Goal: Task Accomplishment & Management: Use online tool/utility

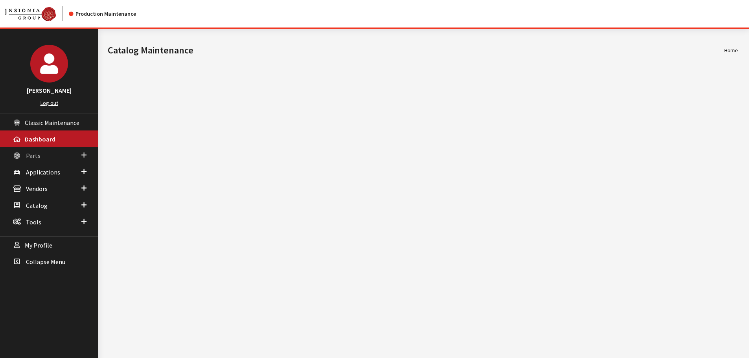
click at [34, 158] on span "Parts" at bounding box center [33, 156] width 15 height 8
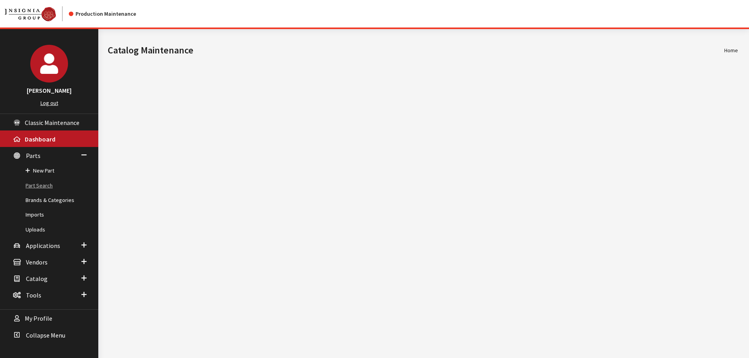
click at [29, 187] on link "Part Search" at bounding box center [49, 185] width 98 height 15
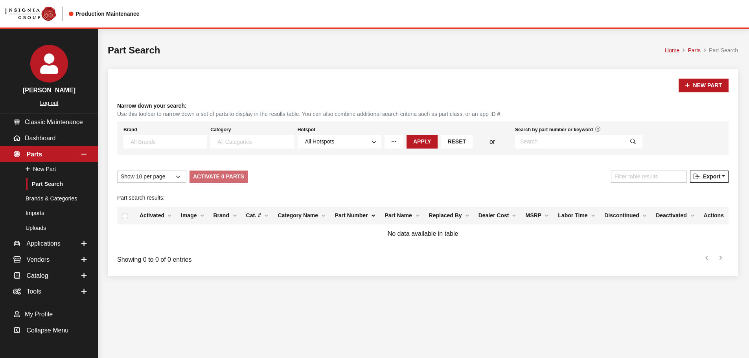
select select
click at [561, 144] on input "Search by part number or keyword" at bounding box center [569, 142] width 109 height 14
type input "VML3Z99601A42U"
select select
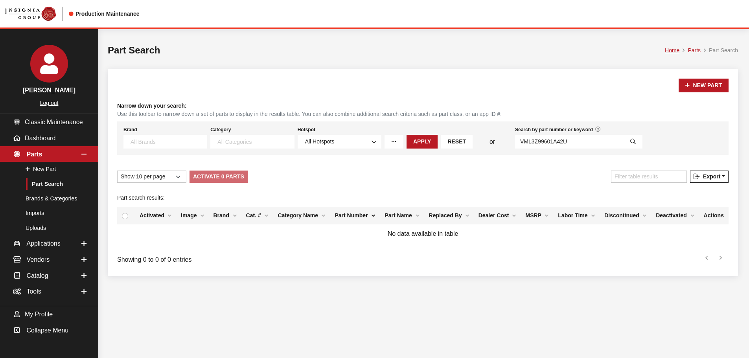
select select
click at [542, 146] on input "VML3Z99601A42U" at bounding box center [569, 142] width 109 height 14
click at [544, 144] on input "VML3Z99601A42U" at bounding box center [569, 142] width 109 height 14
type input "VML3Z99501A42U"
select select
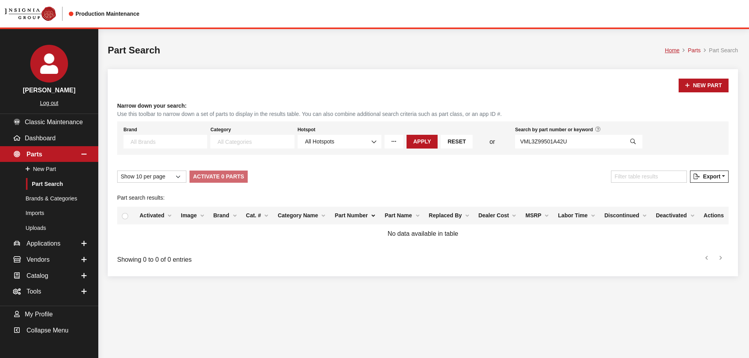
select select
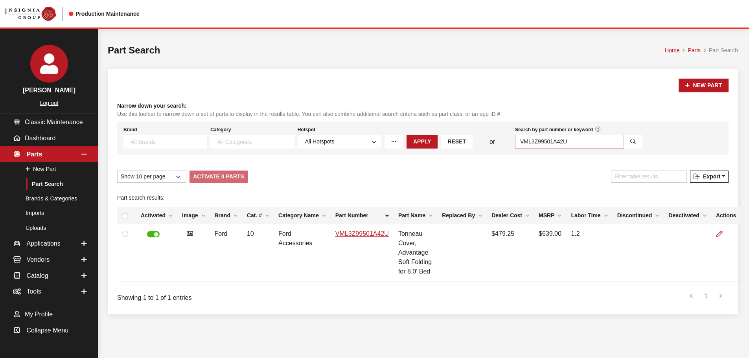
click at [545, 139] on input "VML3Z99501A42U" at bounding box center [569, 142] width 109 height 14
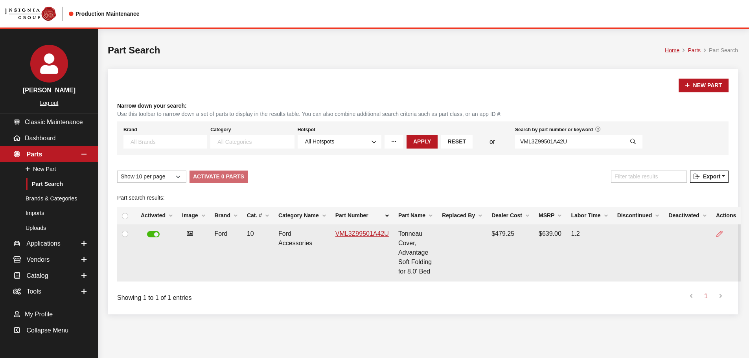
click at [716, 236] on link at bounding box center [722, 234] width 13 height 20
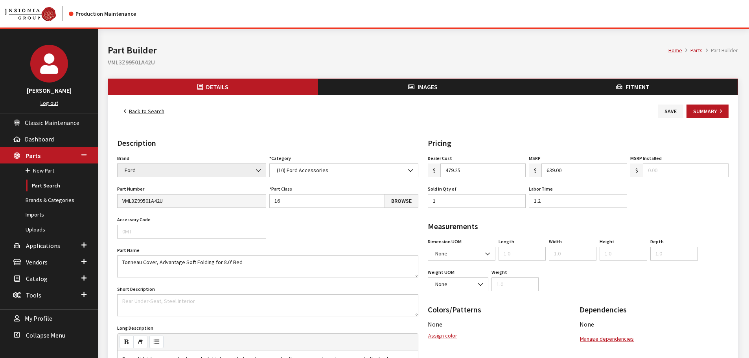
click at [625, 86] on span "Fitment" at bounding box center [637, 87] width 24 height 8
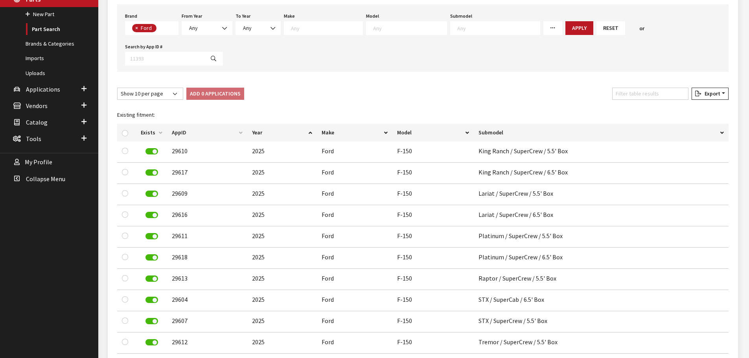
scroll to position [157, 0]
click at [664, 87] on input "Filter table results" at bounding box center [650, 93] width 76 height 12
type input "5.5"
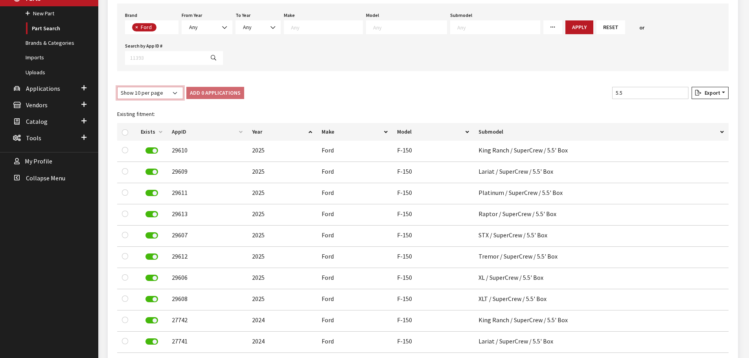
drag, startPoint x: 137, startPoint y: 58, endPoint x: 137, endPoint y: 62, distance: 4.0
click at [137, 87] on select "Show 10 per page Show 25 per page Show 50 per page Show 100 per page Show 1000 …" at bounding box center [150, 93] width 66 height 12
select select "-1"
click at [117, 87] on select "Show 10 per page Show 25 per page Show 50 per page Show 100 per page Show 1000 …" at bounding box center [150, 93] width 66 height 12
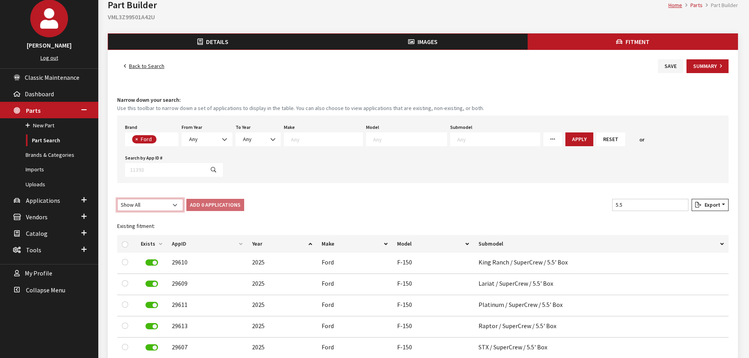
scroll to position [0, 0]
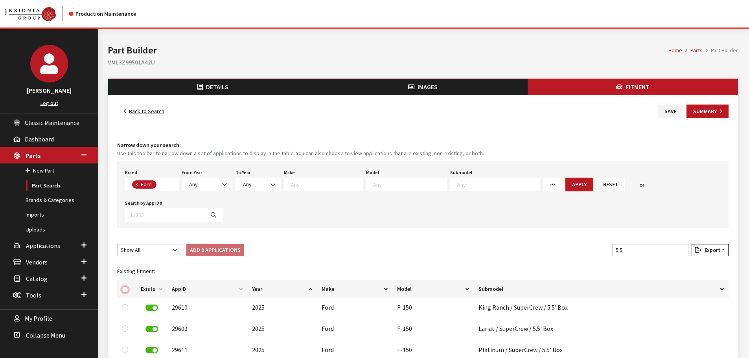
click at [124, 287] on input "checkbox" at bounding box center [125, 290] width 6 height 6
checkbox input "true"
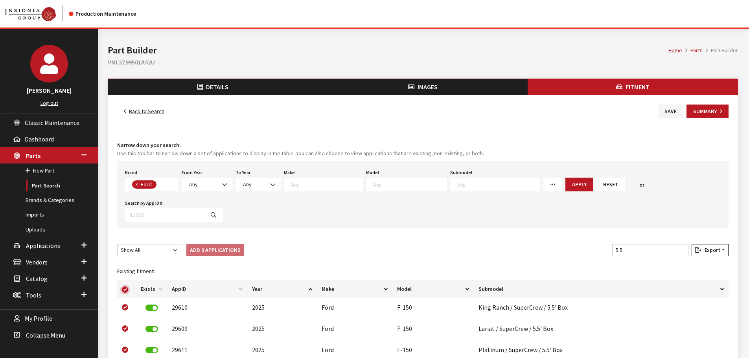
checkbox input "true"
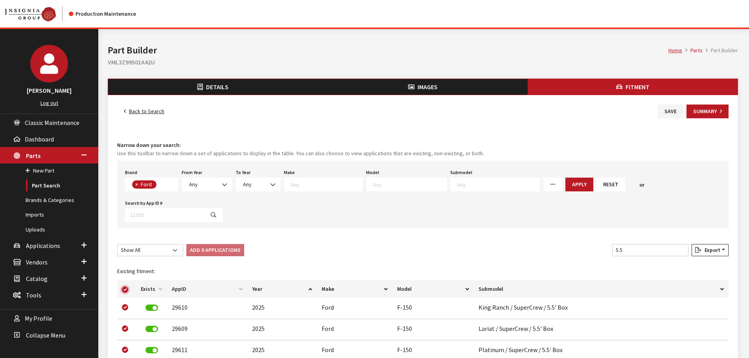
checkbox input "true"
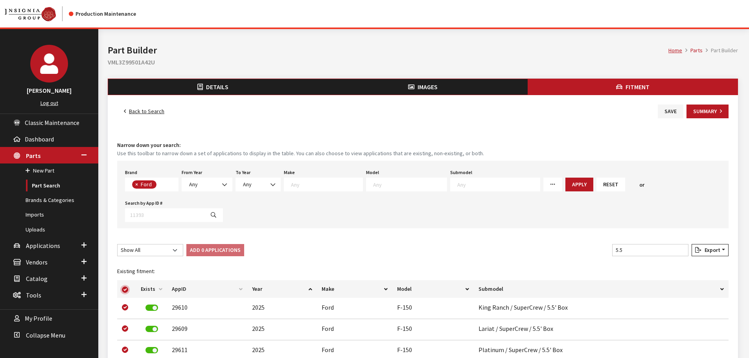
checkbox input "true"
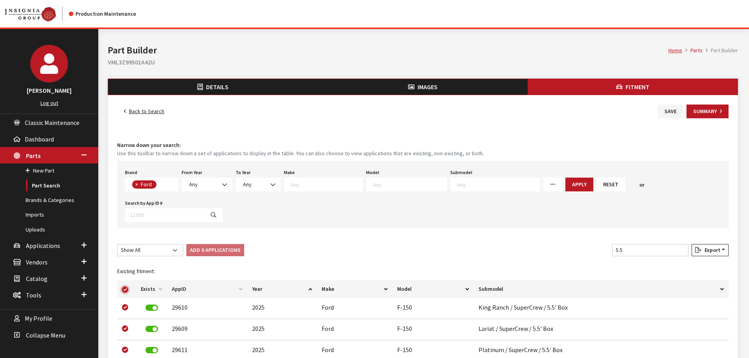
checkbox input "true"
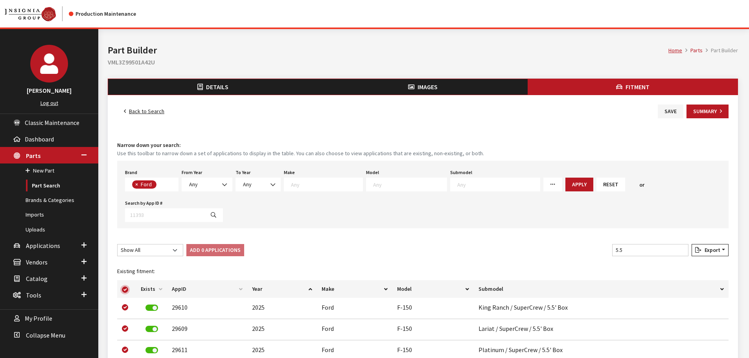
checkbox input "true"
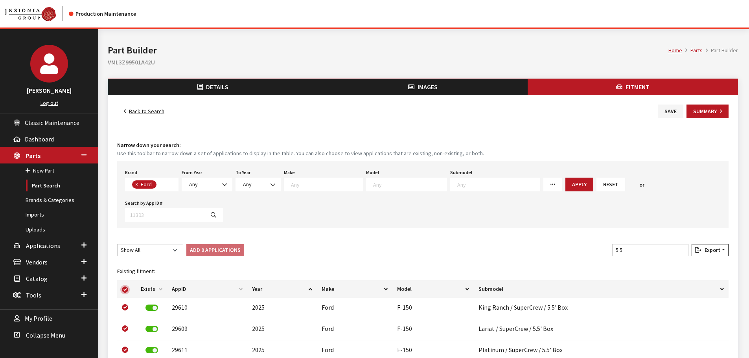
checkbox input "true"
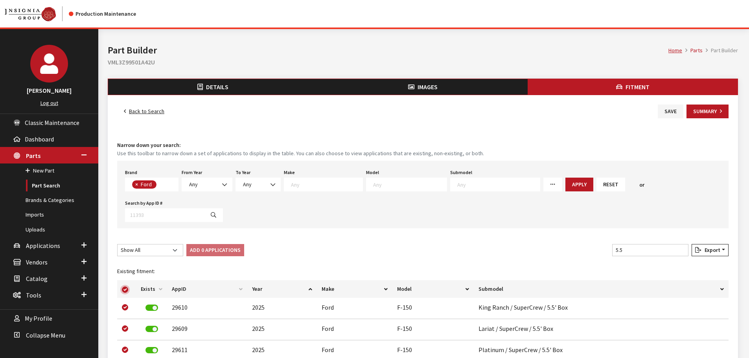
checkbox input "true"
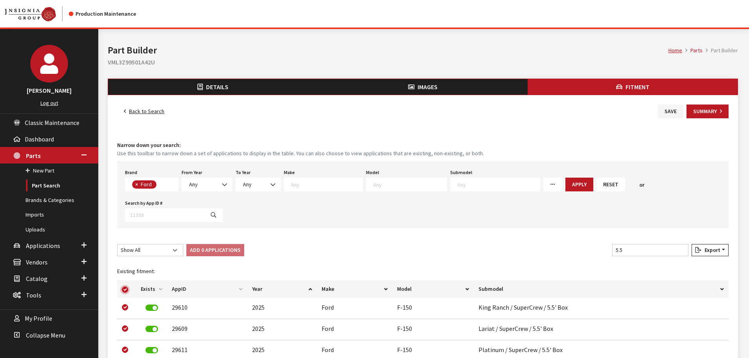
checkbox input "true"
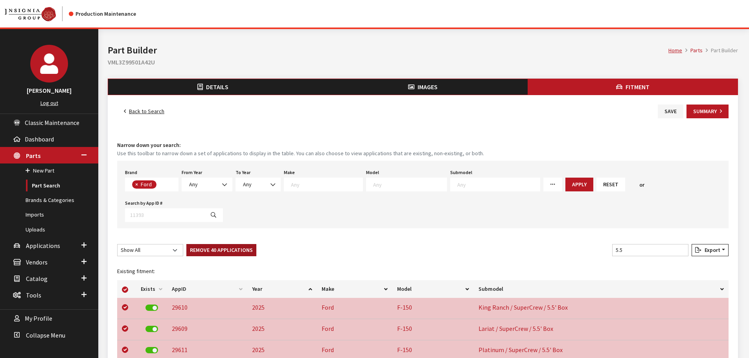
click at [202, 244] on button "Remove 40 Applications" at bounding box center [221, 250] width 70 height 12
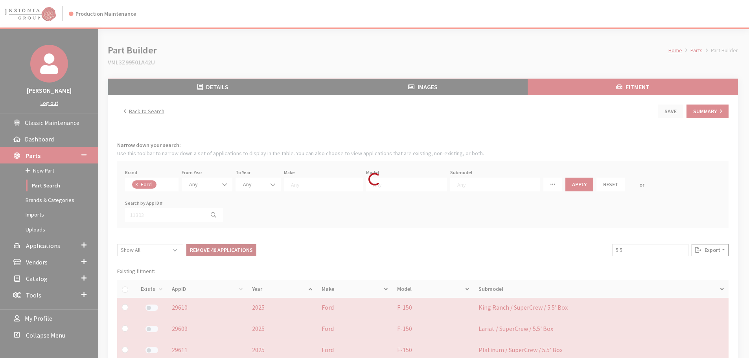
checkbox input "false"
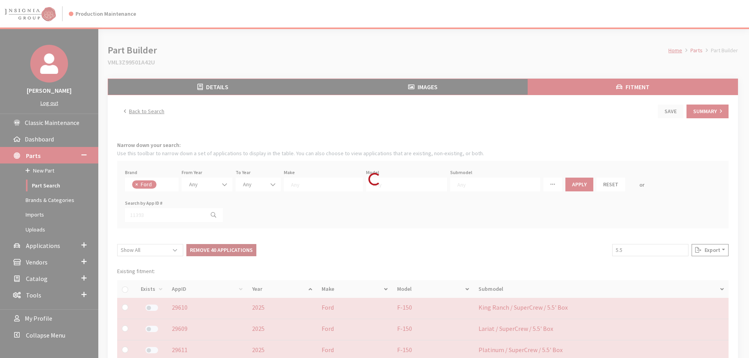
checkbox input "false"
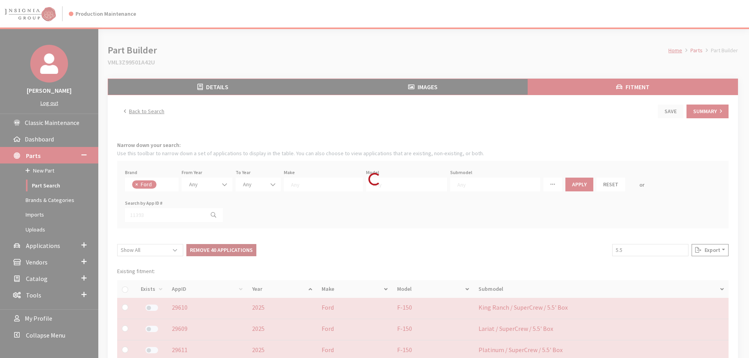
checkbox input "false"
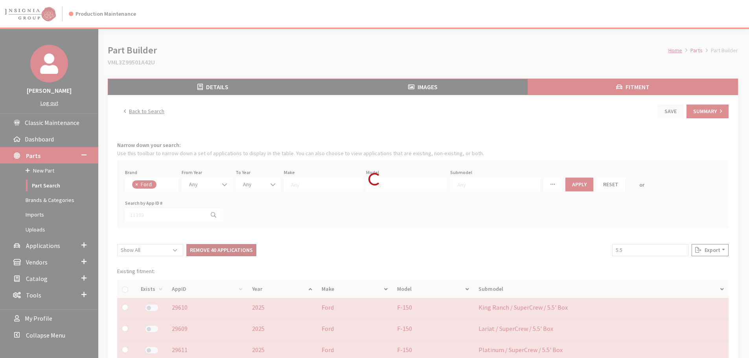
checkbox input "false"
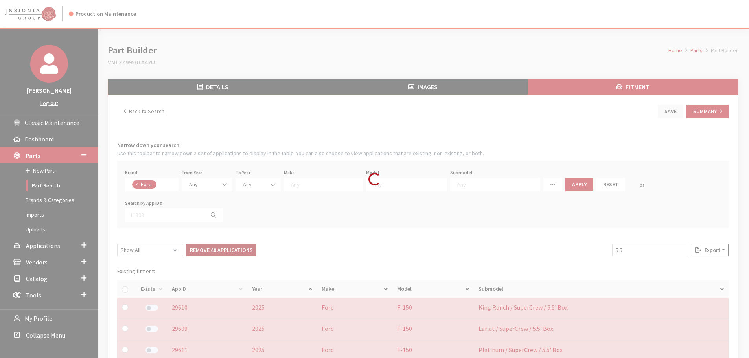
checkbox input "false"
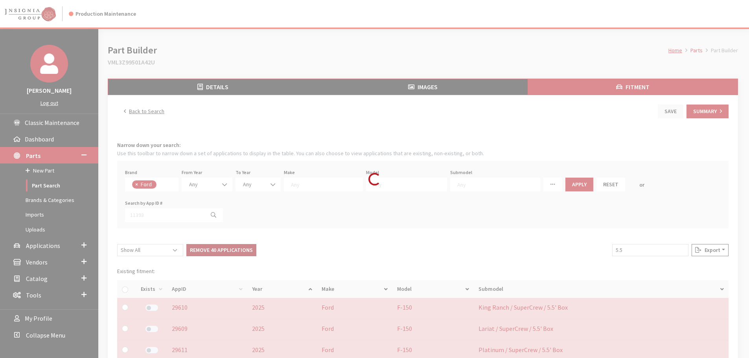
checkbox input "false"
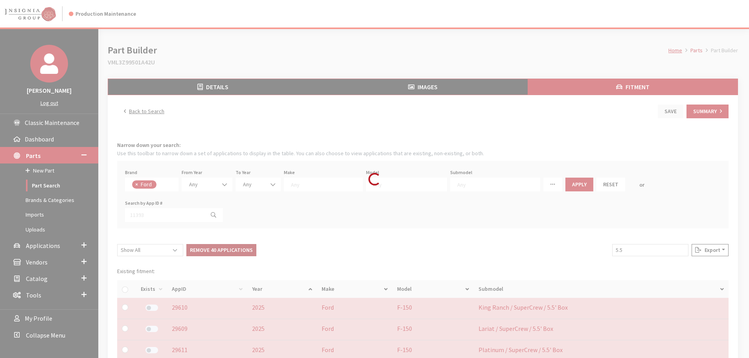
checkbox input "false"
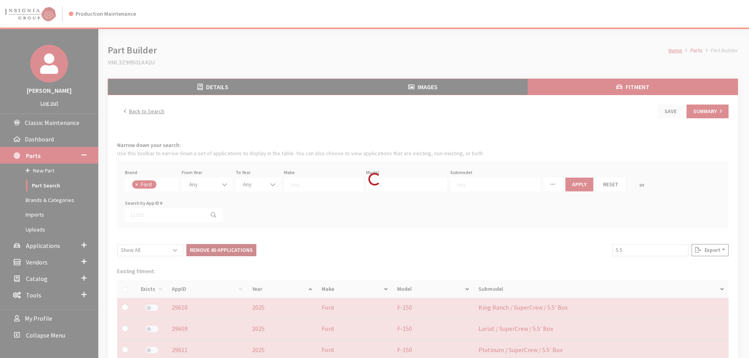
checkbox input "false"
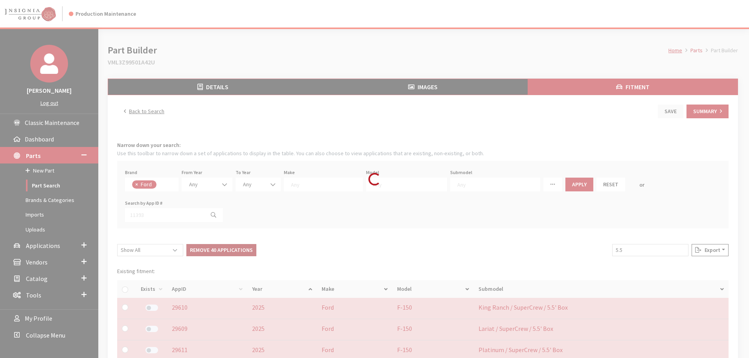
checkbox input "false"
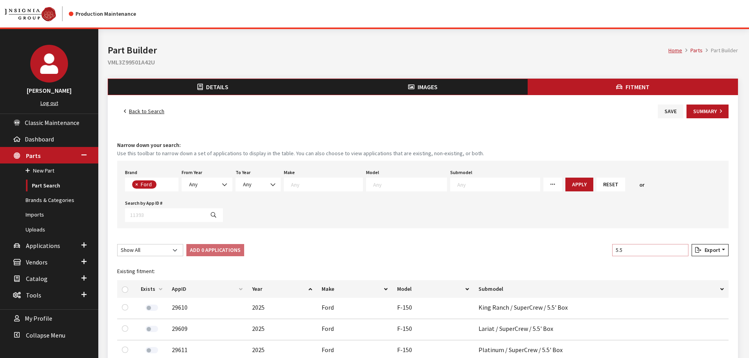
click at [627, 244] on input "5.5" at bounding box center [650, 250] width 76 height 12
type input "6.5"
drag, startPoint x: 124, startPoint y: 259, endPoint x: 166, endPoint y: 241, distance: 45.1
click at [124, 287] on input "checkbox" at bounding box center [125, 290] width 6 height 6
checkbox input "true"
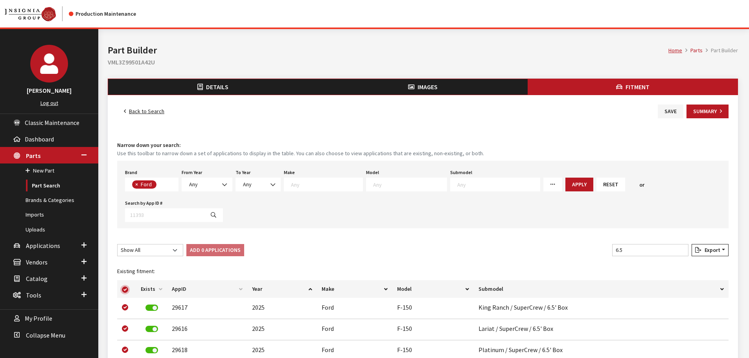
checkbox input "true"
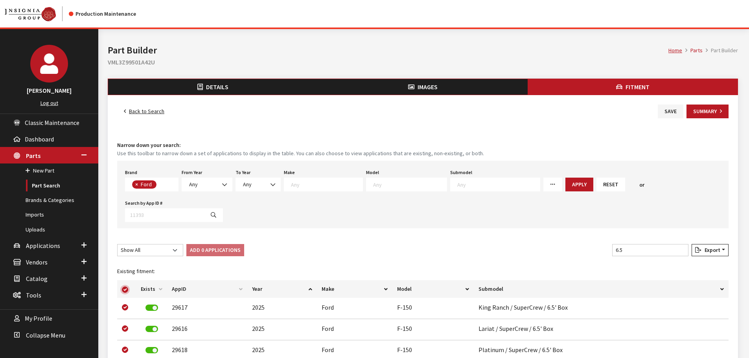
checkbox input "true"
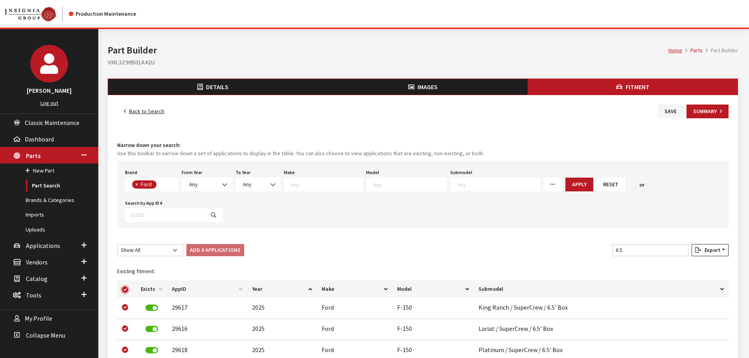
checkbox input "true"
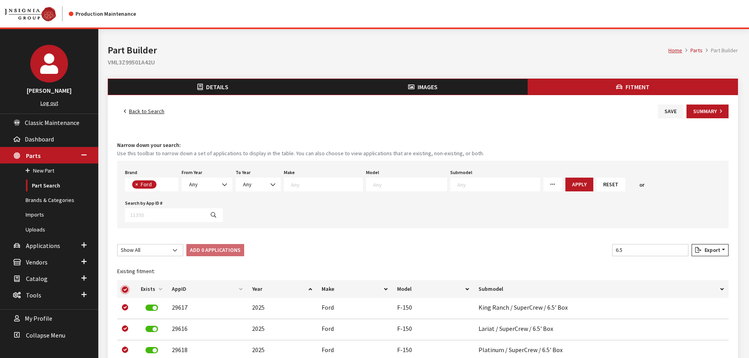
checkbox input "true"
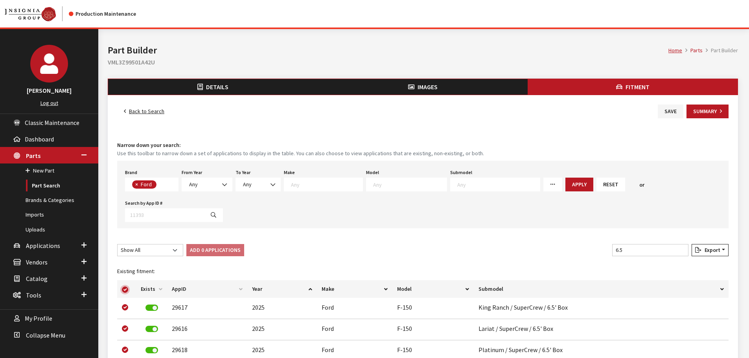
checkbox input "true"
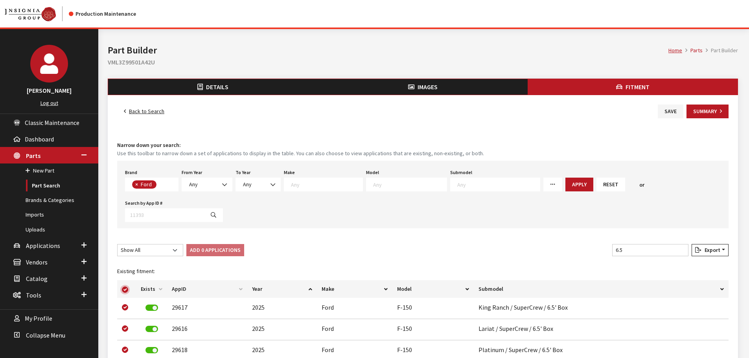
checkbox input "true"
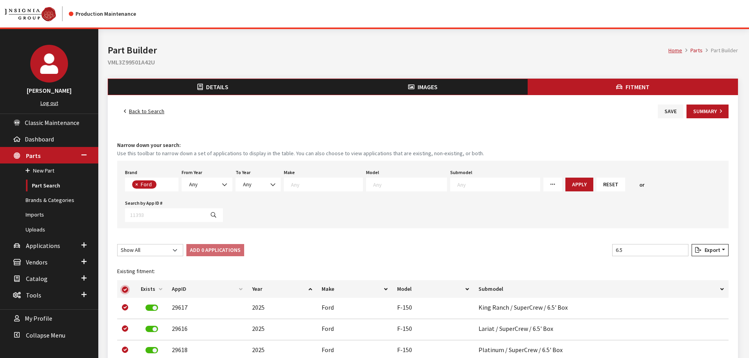
checkbox input "true"
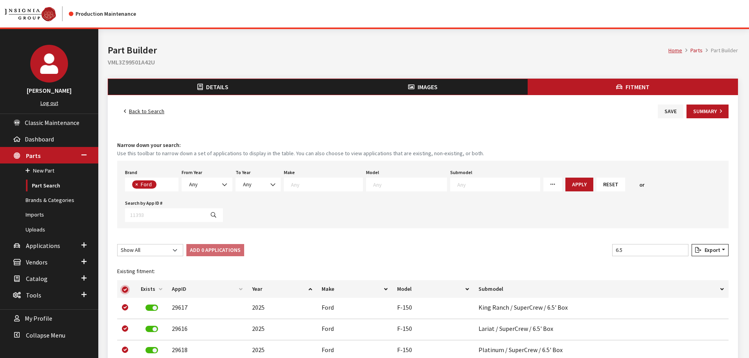
checkbox input "true"
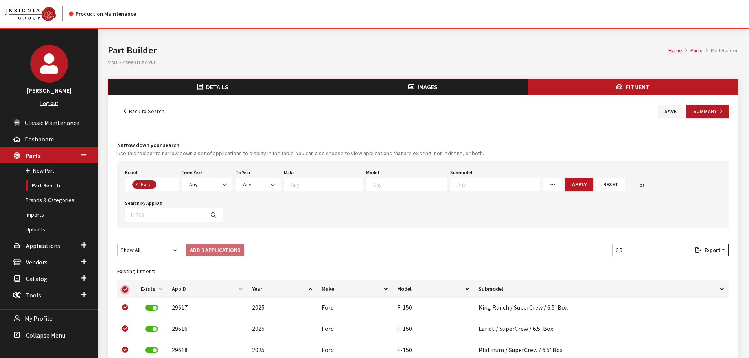
checkbox input "true"
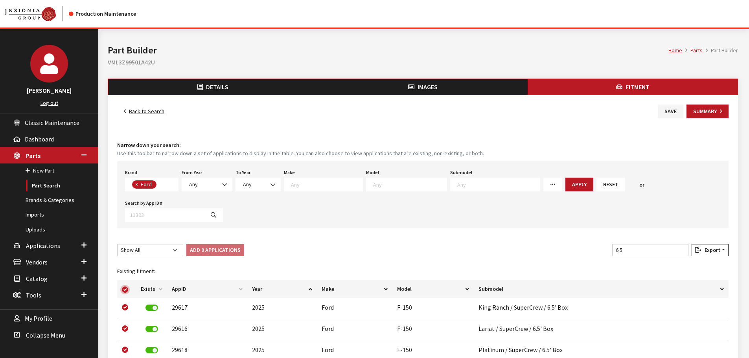
checkbox input "true"
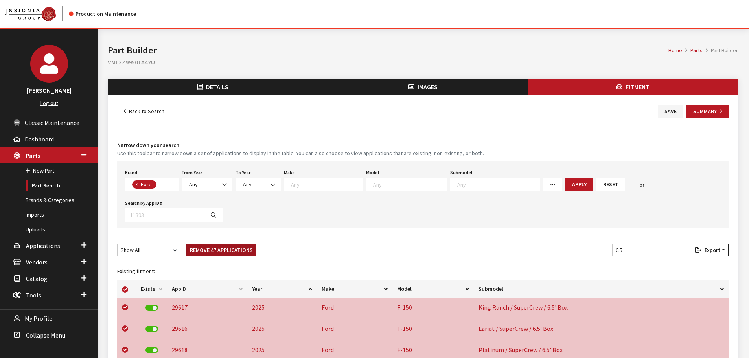
click at [199, 244] on button "Remove 47 Applications" at bounding box center [221, 250] width 70 height 12
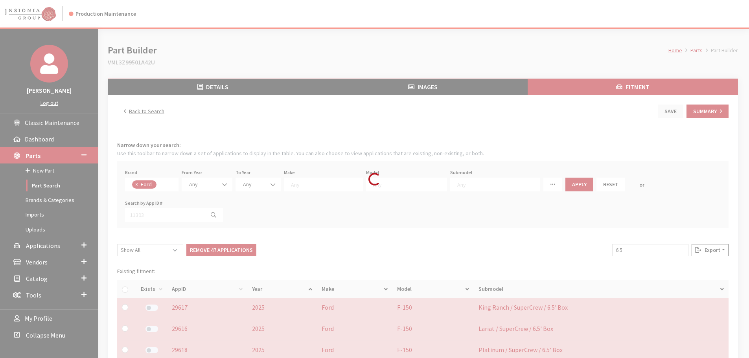
checkbox input "false"
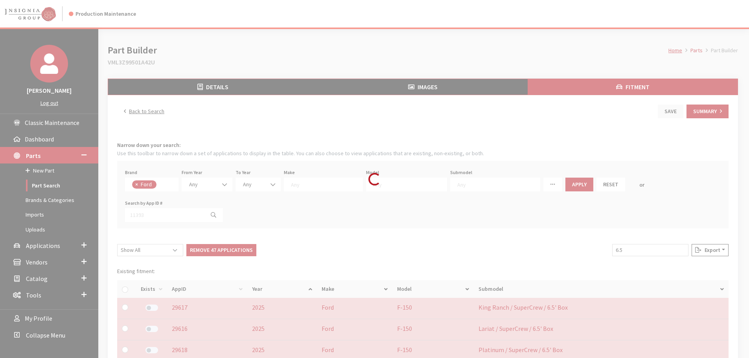
checkbox input "false"
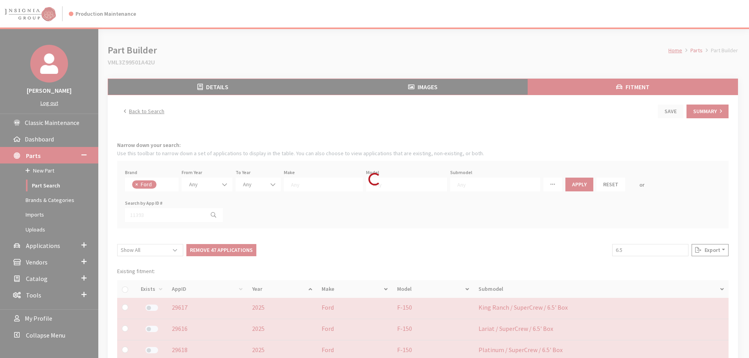
checkbox input "false"
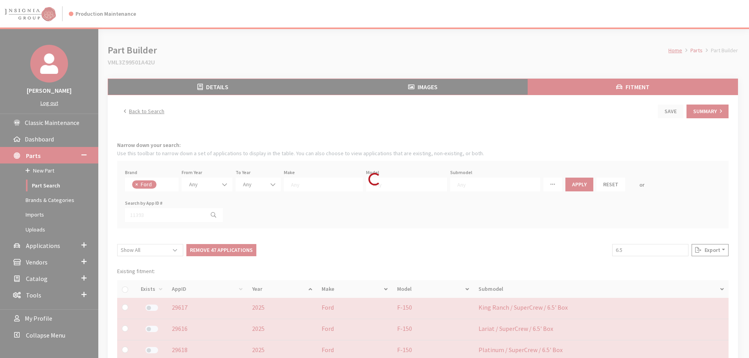
checkbox input "false"
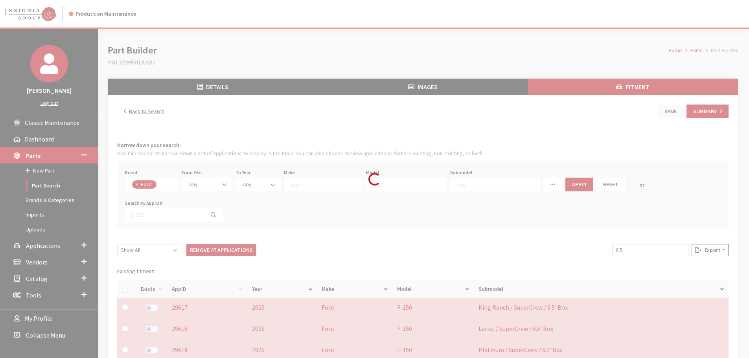
checkbox input "false"
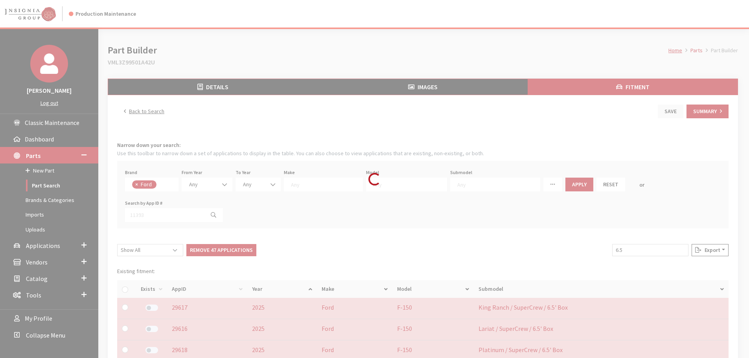
checkbox input "false"
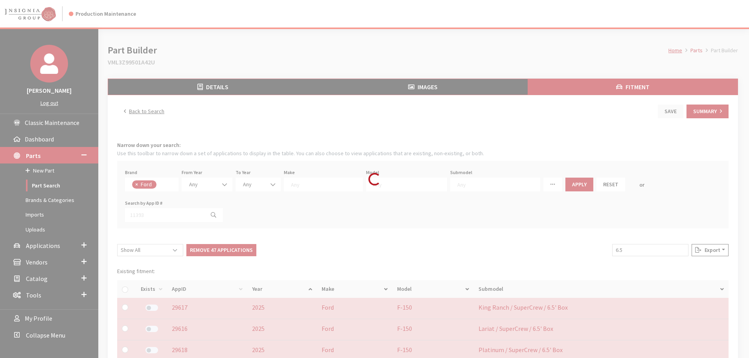
checkbox input "false"
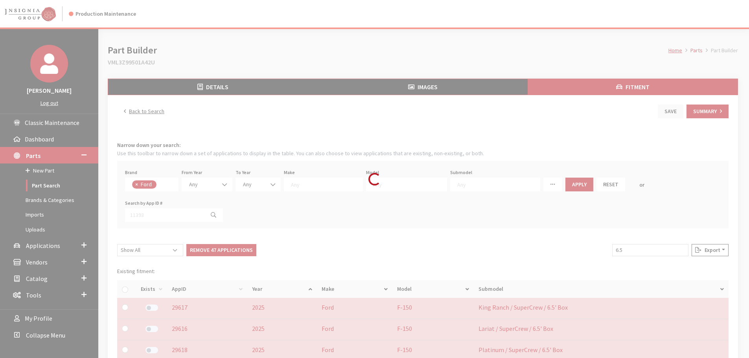
checkbox input "false"
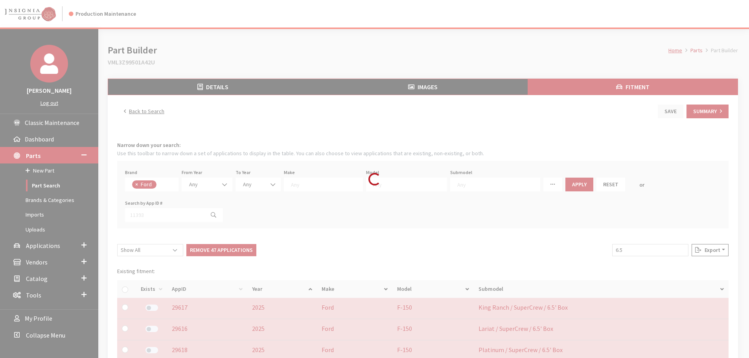
checkbox input "false"
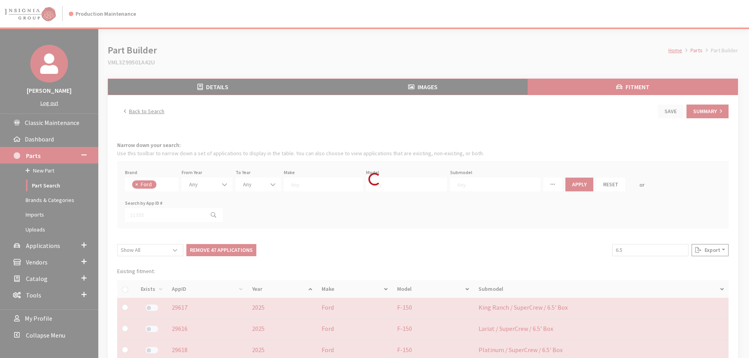
checkbox input "false"
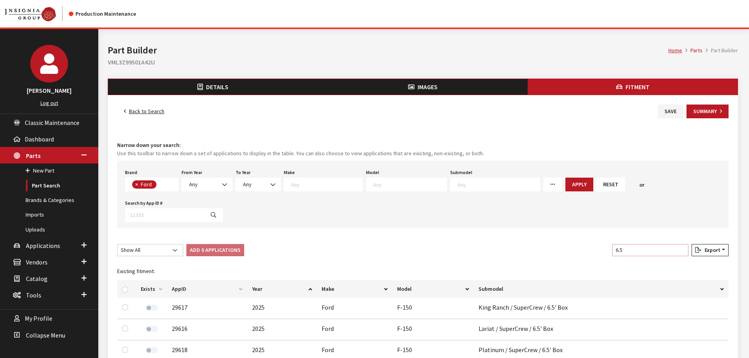
click at [682, 244] on input "6.5" at bounding box center [650, 250] width 76 height 12
click at [408, 244] on div "Show 10 per page Show 25 per page Show 50 per page Show 100 per page Show 1000 …" at bounding box center [423, 251] width 614 height 15
click at [673, 110] on button "Save" at bounding box center [671, 112] width 26 height 14
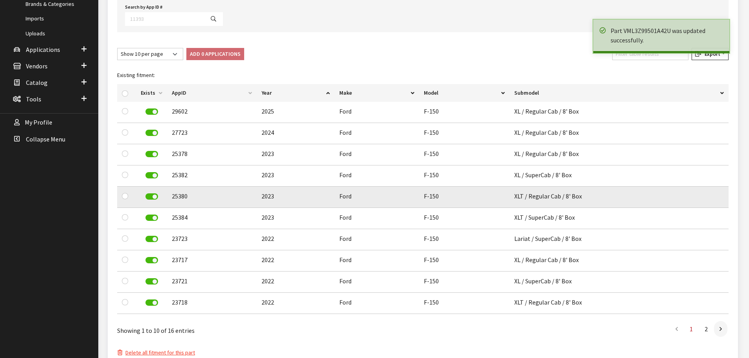
scroll to position [197, 0]
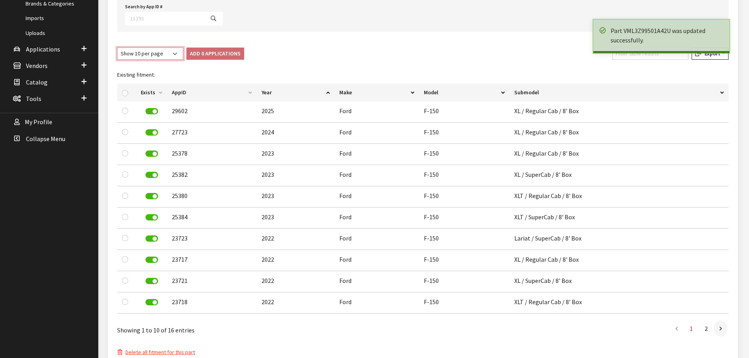
click at [140, 48] on select "Show 10 per page Show 25 per page Show 50 per page Show 100 per page Show 1000 …" at bounding box center [150, 54] width 66 height 12
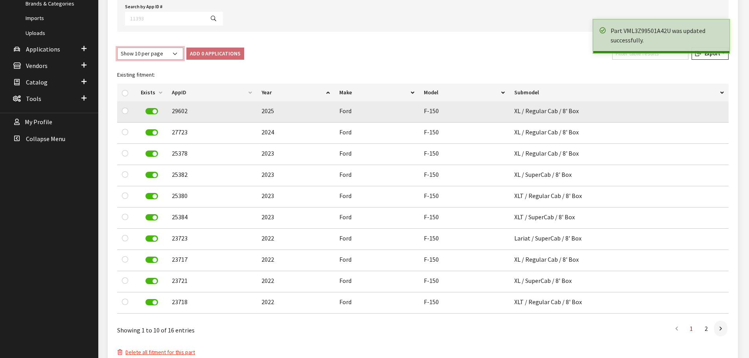
select select "-1"
click at [117, 48] on select "Show 10 per page Show 25 per page Show 50 per page Show 100 per page Show 1000 …" at bounding box center [150, 54] width 66 height 12
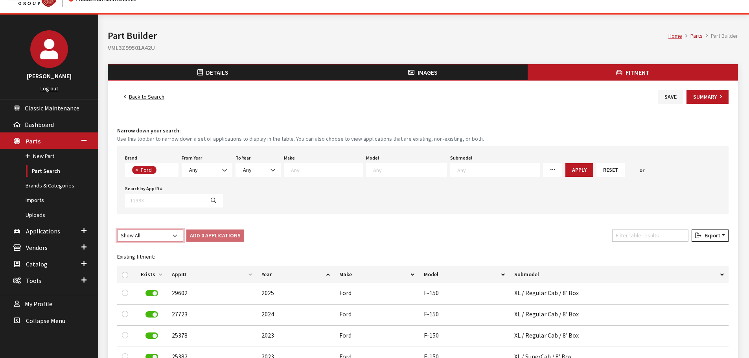
scroll to position [0, 0]
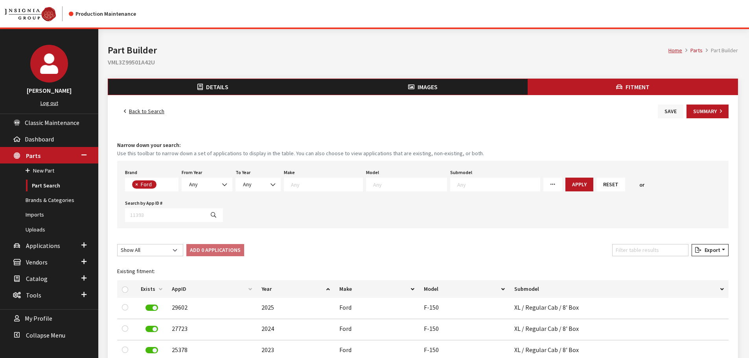
click at [673, 113] on button "Save" at bounding box center [671, 112] width 26 height 14
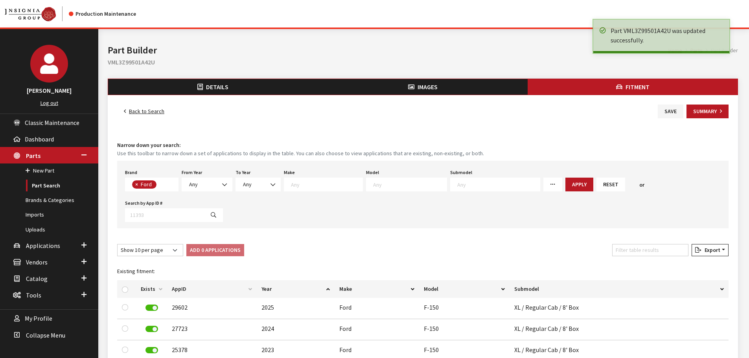
scroll to position [28, 0]
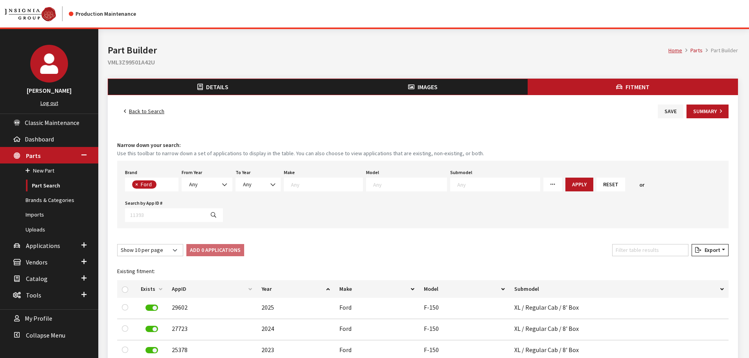
click at [144, 115] on link "Back to Search" at bounding box center [144, 112] width 54 height 14
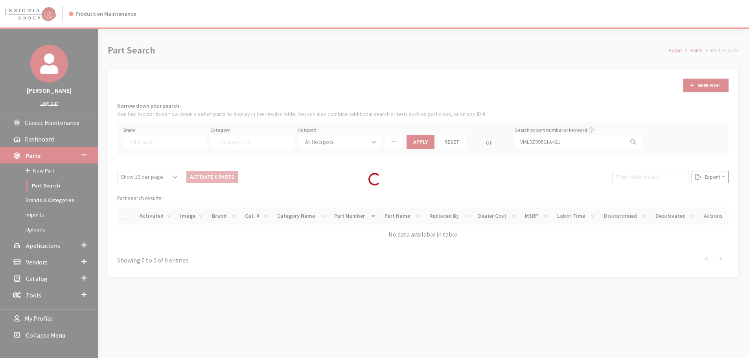
select select
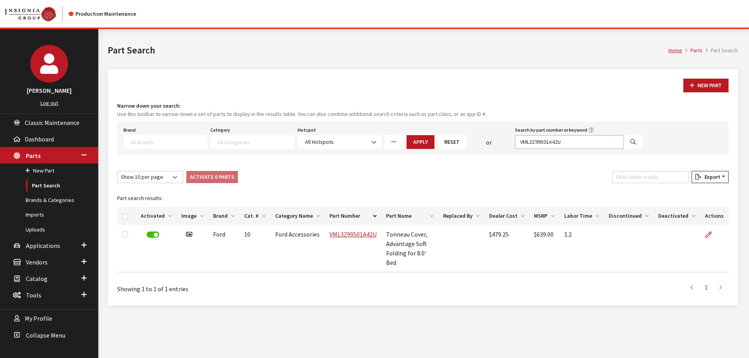
drag, startPoint x: 572, startPoint y: 141, endPoint x: 495, endPoint y: 141, distance: 76.7
click at [495, 141] on div "Brand Acura Alfa Romeo Audi BMW DoubleTake [PERSON_NAME] Racing GM GST Honda Hy…" at bounding box center [383, 137] width 522 height 24
type input "VLC3Z9955100A"
select select
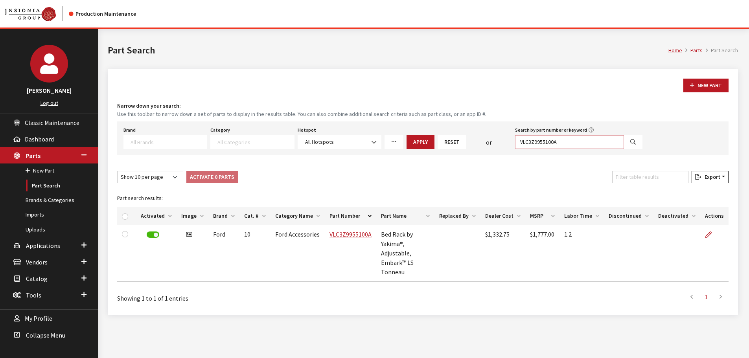
click at [540, 143] on input "VLC3Z9955100A" at bounding box center [569, 142] width 109 height 14
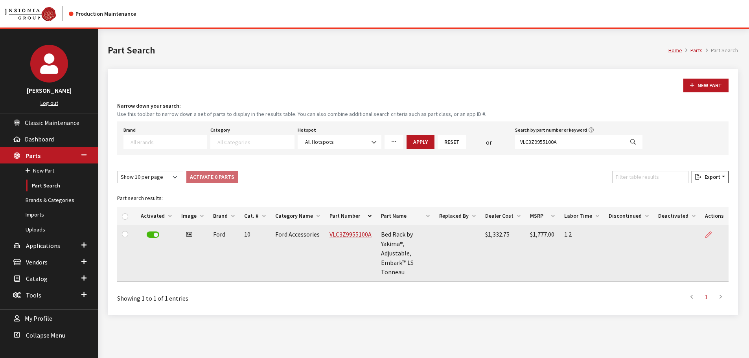
click at [714, 233] on link at bounding box center [711, 235] width 13 height 20
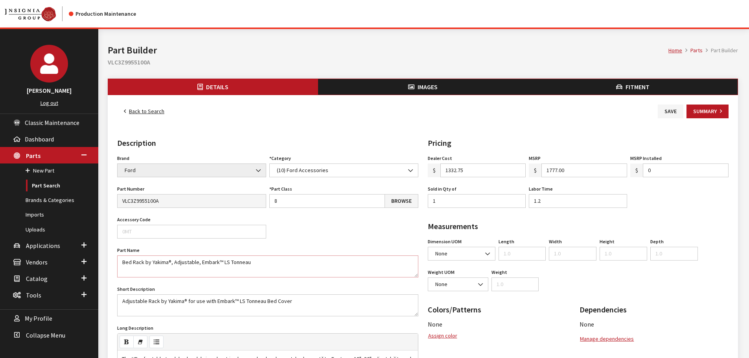
click at [201, 265] on textarea "Bed Rack by Yakima®, Adjustable, Embark™ LS Tonneau" at bounding box center [267, 267] width 301 height 22
click at [200, 265] on textarea "Bed Rack by Yakima®, Adjustable, Embark™ LS Tonneau" at bounding box center [267, 267] width 301 height 22
drag, startPoint x: 230, startPoint y: 264, endPoint x: 112, endPoint y: 267, distance: 118.0
click at [112, 267] on div "Back to Search Save Summary Details Description Brand Acura Alfa Romeo Audi BMW…" at bounding box center [423, 337] width 630 height 484
click at [153, 263] on textarea "Bed Rack by Yakima®, Adjustable, Embark™ LS Tonneau" at bounding box center [267, 267] width 301 height 22
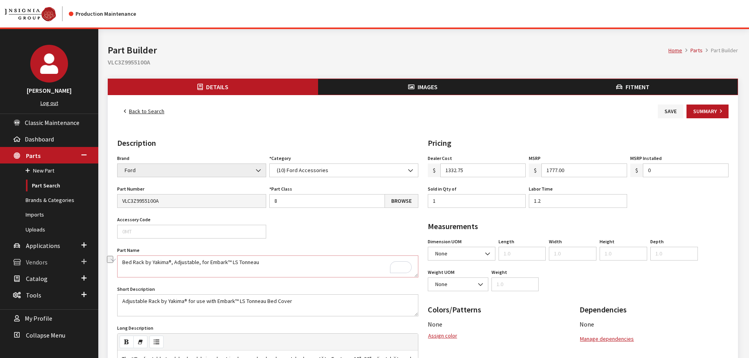
drag, startPoint x: 153, startPoint y: 262, endPoint x: 93, endPoint y: 269, distance: 59.8
click at [93, 269] on div "Cheyenne Dorton Log out Classic Maintenance Dashboard Parts New Part Part Searc…" at bounding box center [371, 320] width 743 height 583
click at [142, 262] on textarea "Bed Rack by Yakima®, Adjustable, Embark™ LS Tonneau" at bounding box center [267, 267] width 301 height 22
drag, startPoint x: 140, startPoint y: 262, endPoint x: 255, endPoint y: 262, distance: 115.2
click at [255, 262] on textarea "Bed Rack by Yakima®, Adjustable, Embark™ LS Tonneau" at bounding box center [267, 267] width 301 height 22
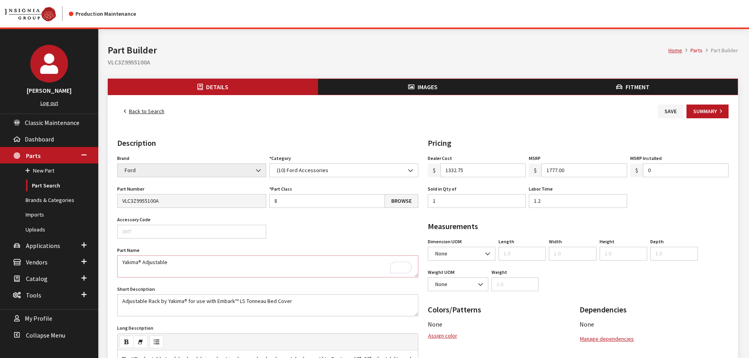
click at [121, 263] on textarea "Bed Rack by Yakima®, Adjustable, Embark™ LS Tonneau" at bounding box center [267, 267] width 301 height 22
click at [171, 265] on textarea "Bed Rack by Yakima®, Adjustable, Embark™ LS Tonneau" at bounding box center [267, 267] width 301 height 22
click at [202, 261] on textarea "Bed Rack by Yakima®, Adjustable, Embark™ LS Tonneau" at bounding box center [267, 267] width 301 height 22
type textarea "Bed Rack by Yakima®, Adjustable for Embark LS Tonneau Bed Covers"
click at [662, 111] on button "Save" at bounding box center [671, 112] width 26 height 14
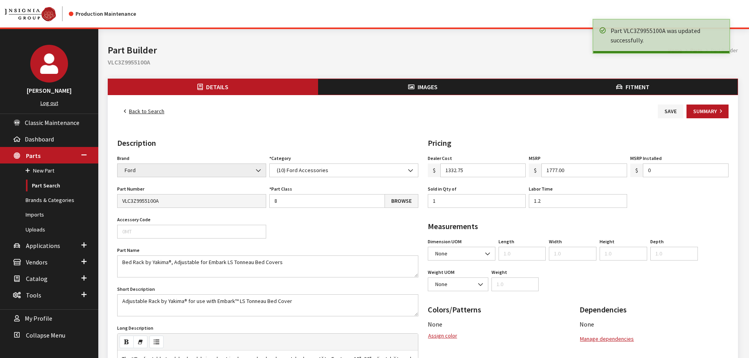
click at [117, 61] on h2 "VLC3Z9955100A" at bounding box center [423, 61] width 630 height 9
copy h2 "VLC3Z9955100A"
click at [162, 108] on link "Back to Search" at bounding box center [144, 112] width 54 height 14
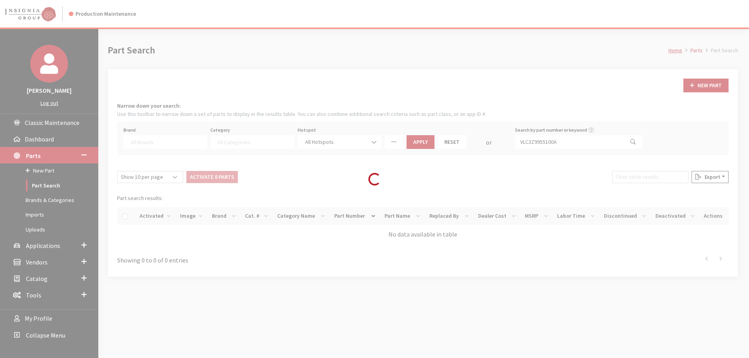
select select
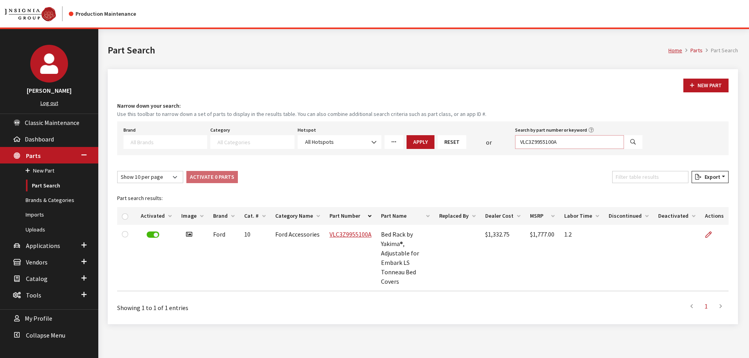
drag, startPoint x: 559, startPoint y: 141, endPoint x: 501, endPoint y: 141, distance: 58.2
click at [501, 141] on div "Brand Acura Alfa Romeo Audi BMW DoubleTake [PERSON_NAME] Racing GM GST Honda Hy…" at bounding box center [383, 137] width 522 height 24
click at [594, 140] on input "VML3Z99501" at bounding box center [569, 142] width 109 height 14
type input "VML3Z99501A42U"
select select
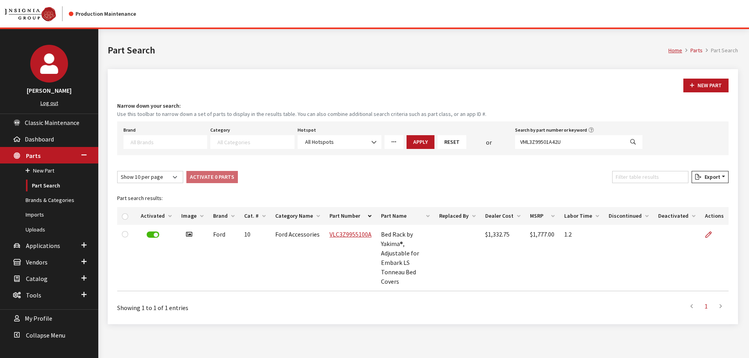
select select
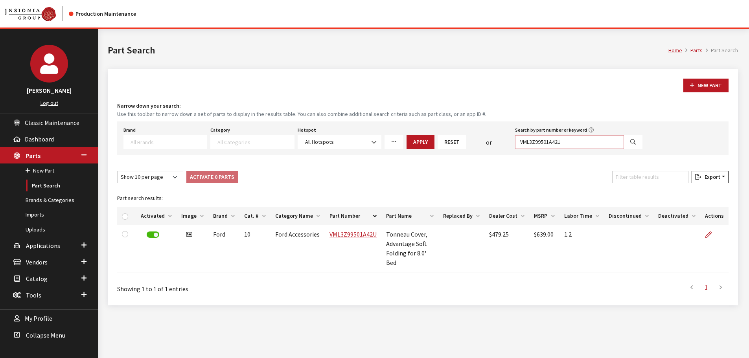
click at [540, 143] on input "VML3Z99501A42U" at bounding box center [569, 142] width 109 height 14
click at [566, 141] on input "VML3Z99501A42U" at bounding box center [569, 142] width 109 height 14
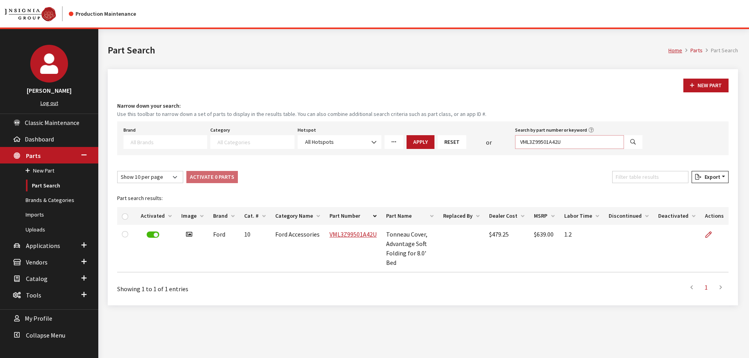
paste input "LC3Z9955100A"
type input "VLC3Z9955100A"
select select
